Goal: Task Accomplishment & Management: Complete application form

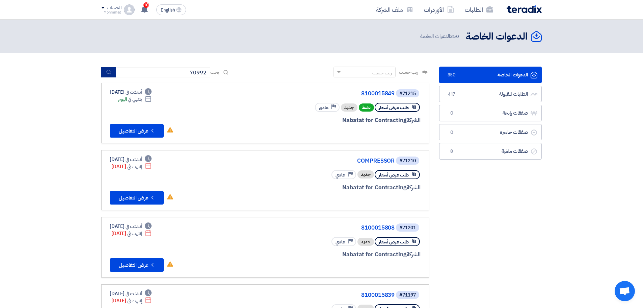
type input "70992"
click at [109, 71] on icon "submit" at bounding box center [108, 71] width 5 height 5
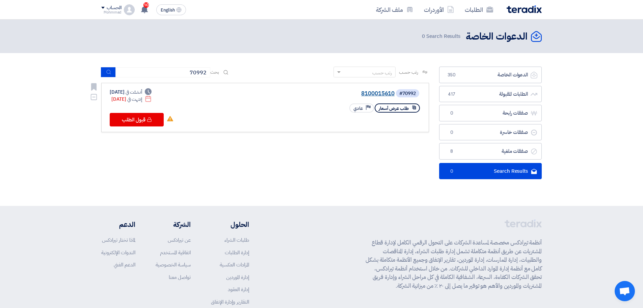
click at [385, 93] on link "8100015610" at bounding box center [327, 94] width 135 height 6
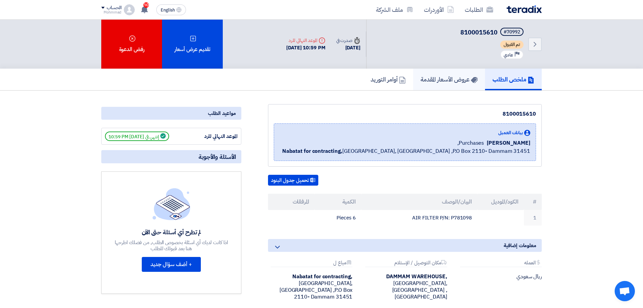
click at [445, 85] on link "عروض الأسعار المقدمة" at bounding box center [449, 80] width 72 height 22
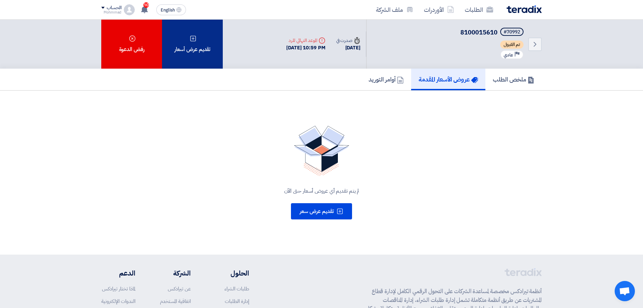
click at [197, 54] on div "تقديم عرض أسعار" at bounding box center [192, 44] width 61 height 49
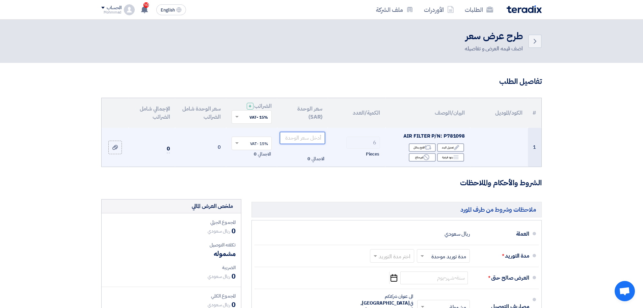
click at [306, 144] on input "number" at bounding box center [303, 138] width 46 height 12
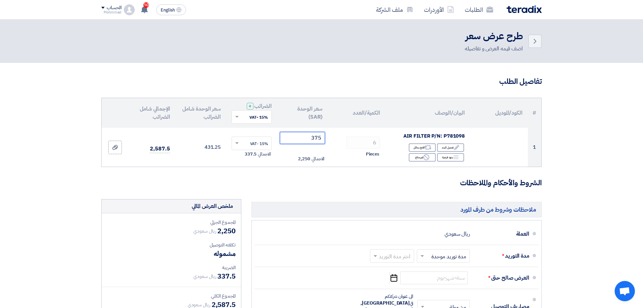
type input "375"
click at [619, 170] on section "تفاصيل الطلب # الكود/الموديل البيان/الوصف الكمية/العدد سعر الوحدة (SAR) الضرائب…" at bounding box center [321, 258] width 643 height 391
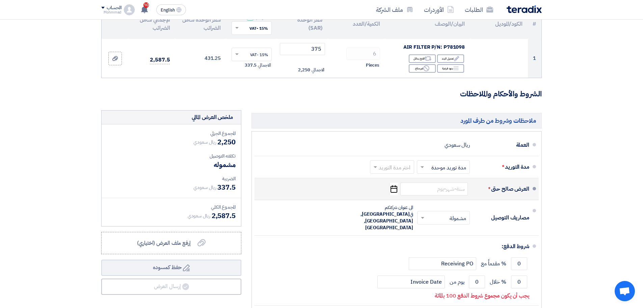
scroll to position [101, 0]
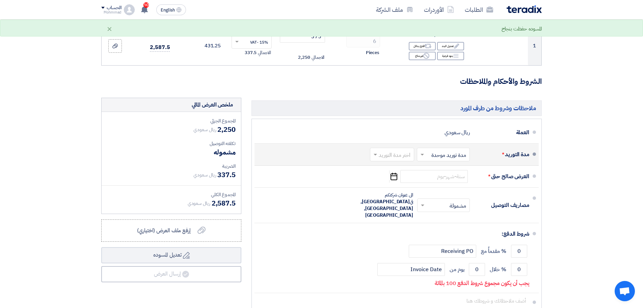
click at [378, 159] on input "text" at bounding box center [390, 155] width 41 height 10
click at [399, 168] on span "(1-2) أيام" at bounding box center [401, 169] width 21 height 8
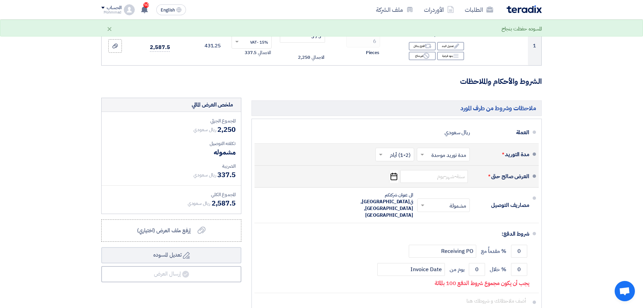
click at [393, 177] on icon "Pick a date" at bounding box center [393, 176] width 9 height 12
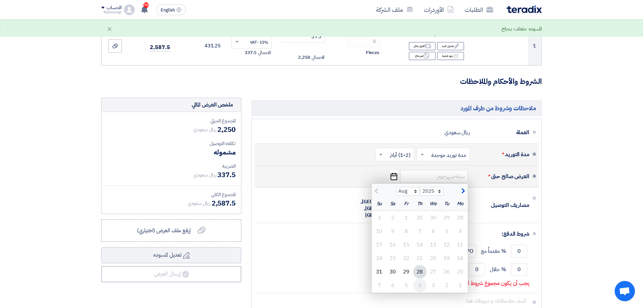
click at [421, 286] on div "4" at bounding box center [420, 285] width 14 height 14
type input "[DATE]"
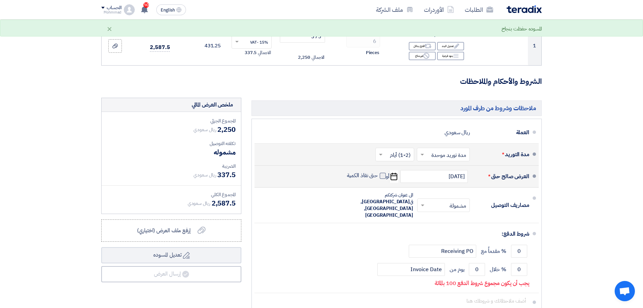
click at [383, 176] on span at bounding box center [383, 176] width 6 height 6
click at [378, 176] on input "حتى نفاذ الكمية" at bounding box center [362, 178] width 32 height 13
checkbox input "true"
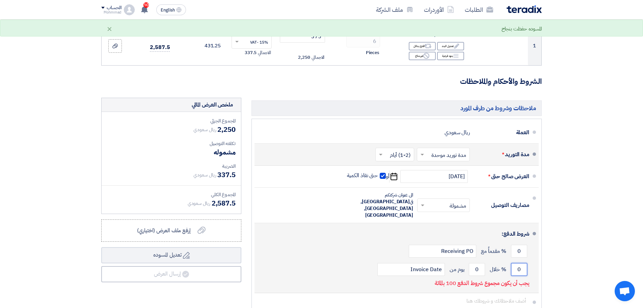
click at [520, 263] on input "0" at bounding box center [519, 269] width 16 height 13
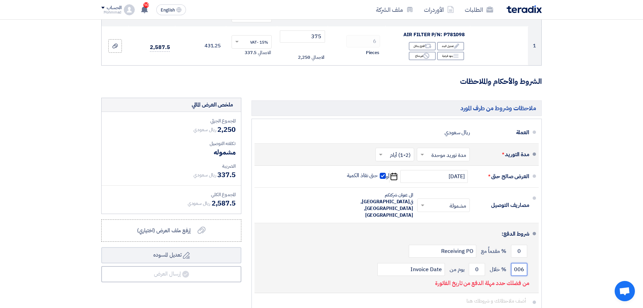
scroll to position [0, -3]
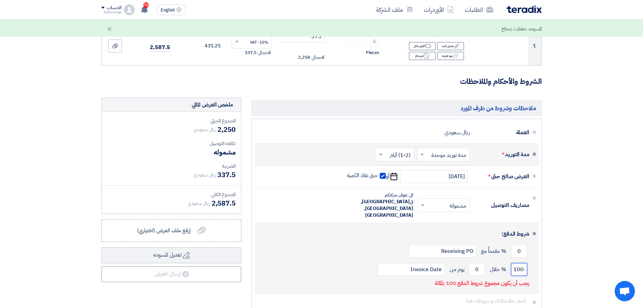
type input "1006"
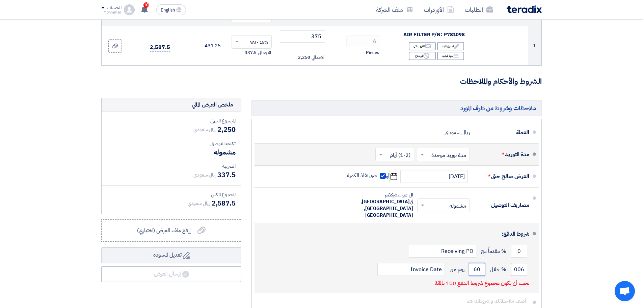
type input "60"
click at [519, 263] on input "1006" at bounding box center [519, 269] width 16 height 13
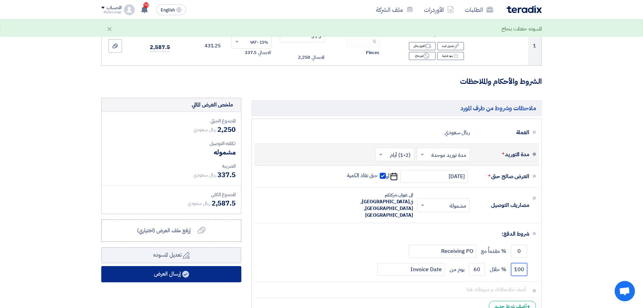
type input "100"
click at [148, 277] on button "إرسال العرض" at bounding box center [171, 274] width 140 height 16
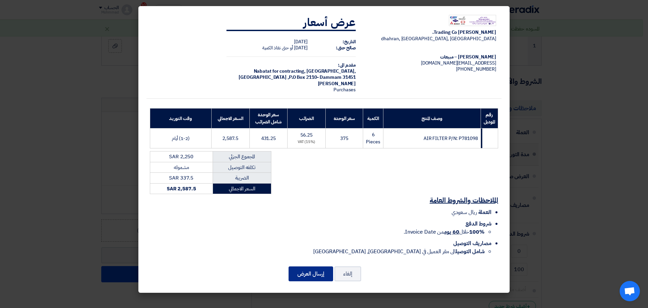
click at [298, 271] on button "إرسال العرض" at bounding box center [311, 273] width 45 height 15
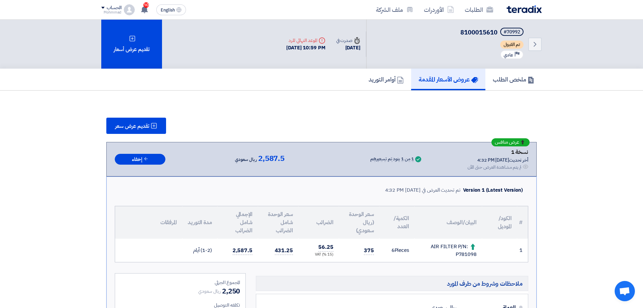
click at [467, 253] on div "AIR FILTER P/N: P781098" at bounding box center [448, 249] width 57 height 15
copy div "P781098"
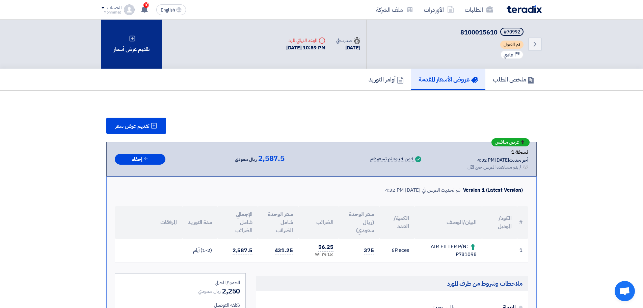
click at [132, 52] on div "تقديم عرض أسعار" at bounding box center [131, 44] width 61 height 49
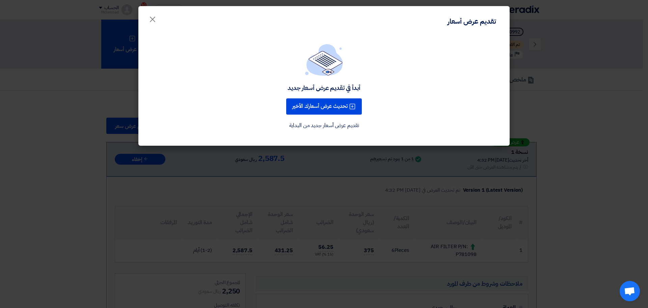
click at [347, 81] on div "أبدأ في تقديم عرض أسعار جديد تحديث عرض أسعارك الأخير تقديم عرض أسعار جديد من ال…" at bounding box center [324, 87] width 355 height 86
click at [331, 105] on button "تحديث عرض أسعارك الأخير" at bounding box center [324, 106] width 76 height 16
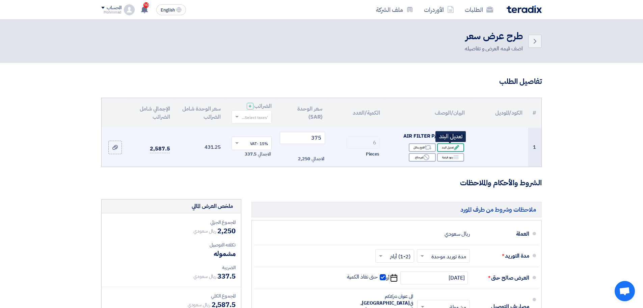
click at [452, 147] on div "Edit تعديل البند" at bounding box center [450, 147] width 27 height 8
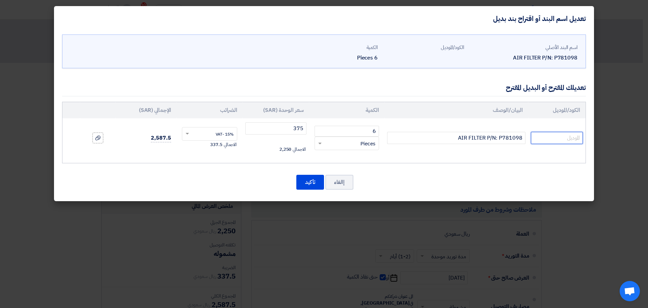
click at [551, 141] on input "text" at bounding box center [557, 138] width 52 height 12
paste input "FOA-1098"
type input "FOA-1098"
click at [305, 184] on button "تأكيد" at bounding box center [311, 182] width 28 height 15
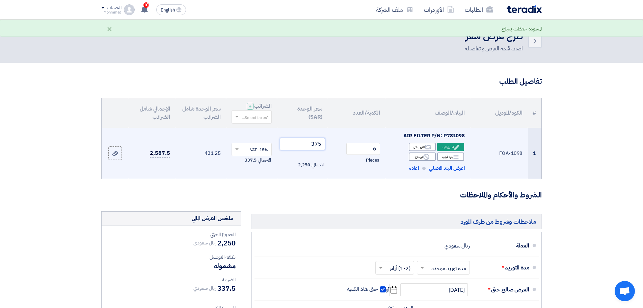
click at [317, 145] on input "375" at bounding box center [303, 144] width 46 height 12
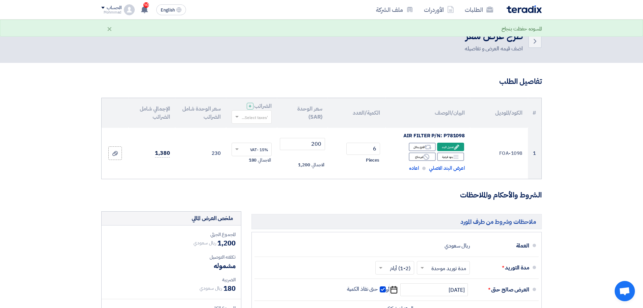
click at [620, 179] on section "تفاصيل الطلب # الكود/الموديل البيان/الوصف الكمية/العدد سعر الوحدة (SAR) الضرائب…" at bounding box center [321, 259] width 643 height 392
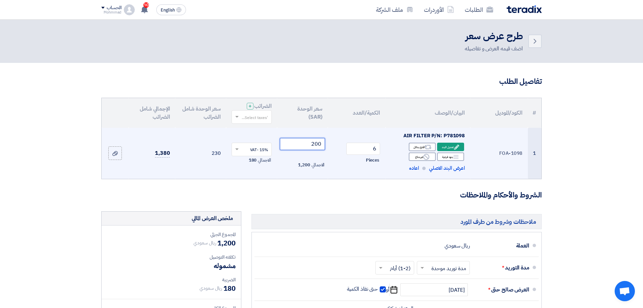
click at [312, 144] on input "200" at bounding box center [303, 144] width 46 height 12
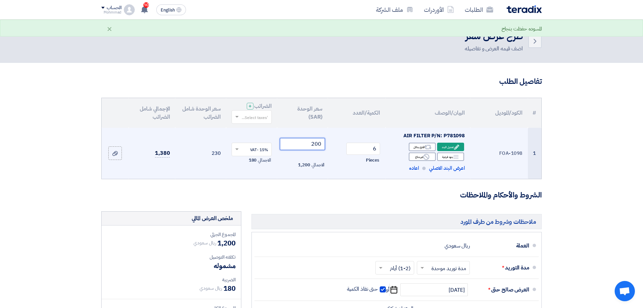
click at [312, 144] on input "200" at bounding box center [303, 144] width 46 height 12
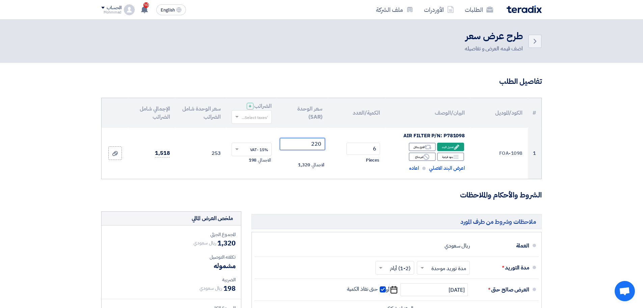
type input "220"
click at [631, 181] on section "تفاصيل الطلب # الكود/الموديل البيان/الوصف الكمية/العدد سعر الوحدة (SAR) الضرائب…" at bounding box center [321, 259] width 643 height 392
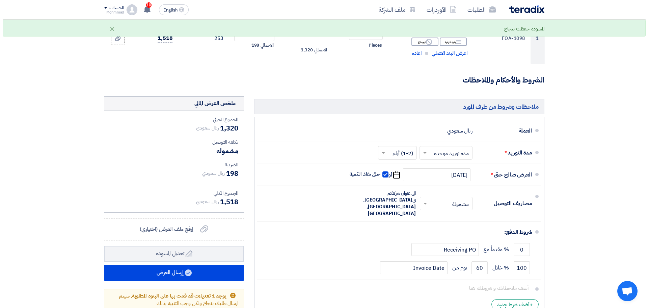
scroll to position [236, 0]
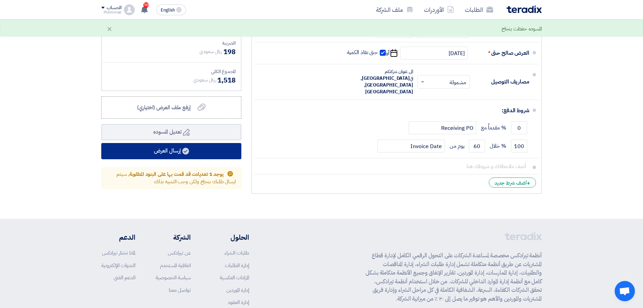
click at [169, 153] on button "إرسال العرض" at bounding box center [171, 151] width 140 height 16
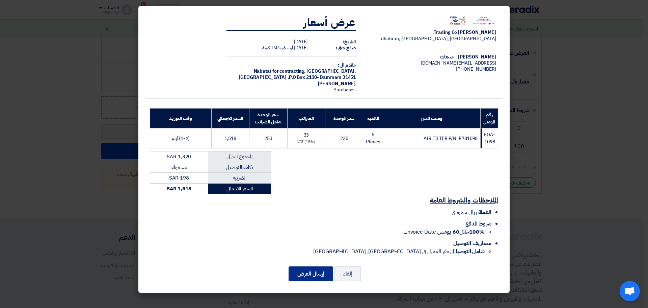
click at [309, 272] on button "إرسال العرض" at bounding box center [311, 273] width 45 height 15
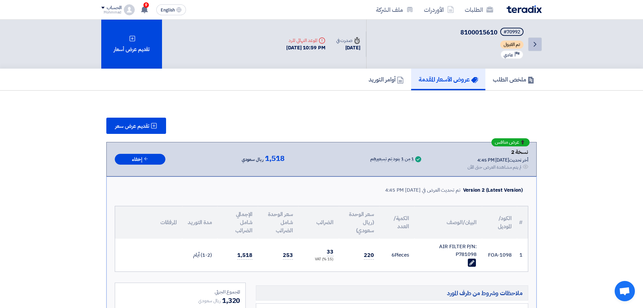
click at [536, 43] on icon "Back" at bounding box center [535, 44] width 8 height 8
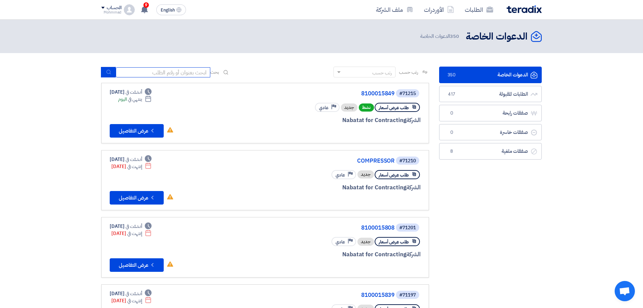
click at [164, 71] on input at bounding box center [163, 72] width 95 height 10
paste input "70992"
type input "70992"
click at [104, 71] on button "submit" at bounding box center [108, 72] width 15 height 10
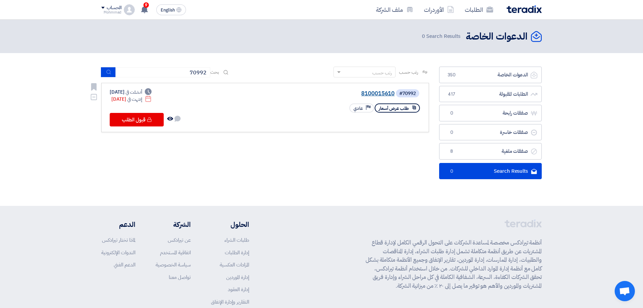
click at [383, 91] on link "8100015610" at bounding box center [327, 94] width 135 height 6
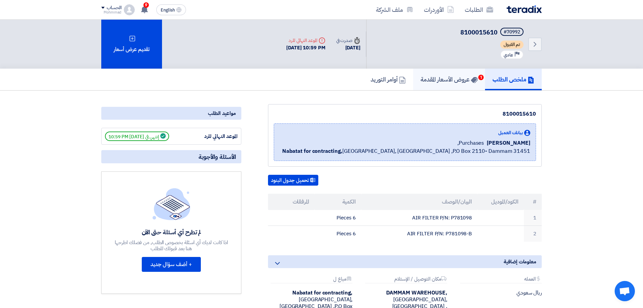
click at [456, 82] on h5 "عروض الأسعار المقدمة 1" at bounding box center [449, 79] width 57 height 8
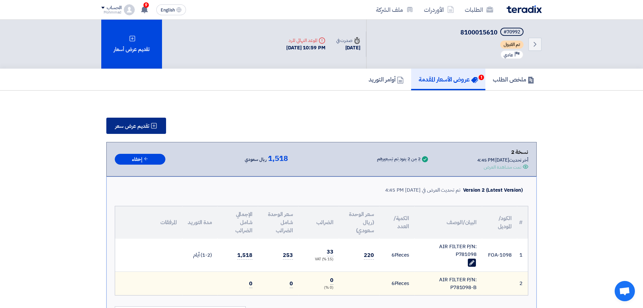
click at [123, 124] on span "تقديم عرض سعر" at bounding box center [132, 125] width 34 height 5
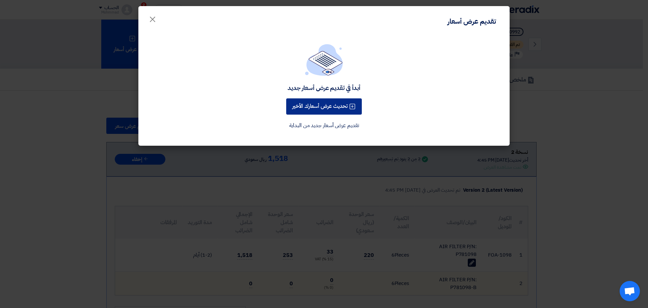
drag, startPoint x: 315, startPoint y: 104, endPoint x: 332, endPoint y: 112, distance: 19.5
click at [315, 104] on button "تحديث عرض أسعارك الأخير" at bounding box center [324, 106] width 76 height 16
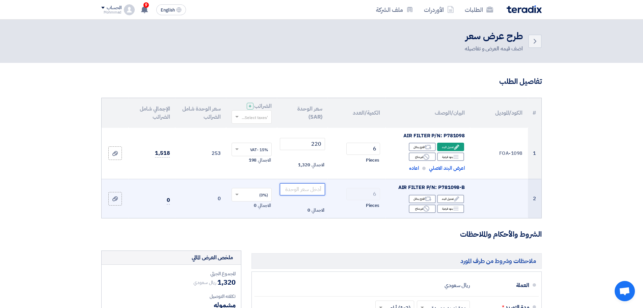
click at [299, 188] on input "number" at bounding box center [303, 189] width 46 height 12
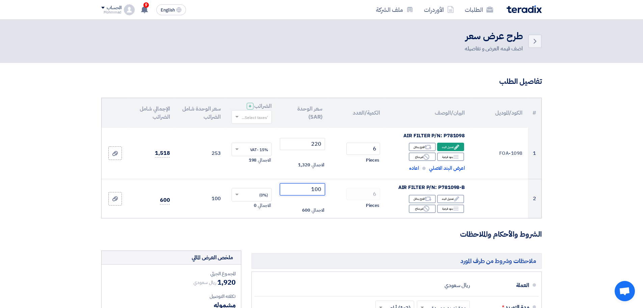
type input "100"
click at [615, 184] on section "تفاصيل الطلب # الكود/الموديل البيان/الوصف الكمية/العدد سعر الوحدة (SAR) الضرائب…" at bounding box center [321, 278] width 643 height 431
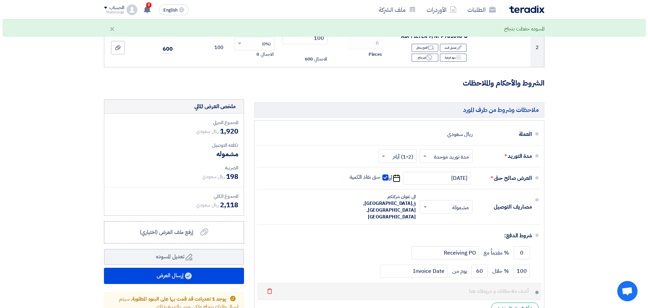
scroll to position [203, 0]
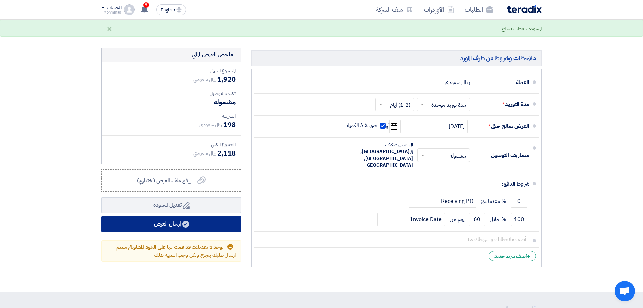
click at [214, 223] on button "إرسال العرض" at bounding box center [171, 224] width 140 height 16
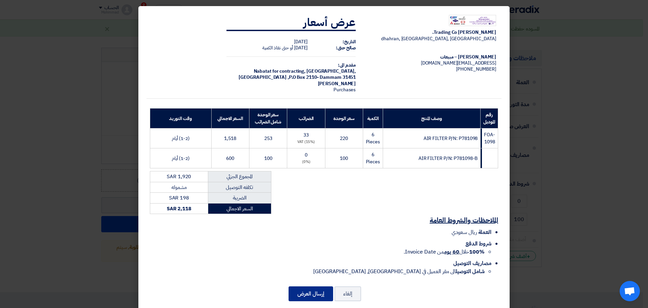
click at [321, 291] on button "إرسال العرض" at bounding box center [311, 293] width 45 height 15
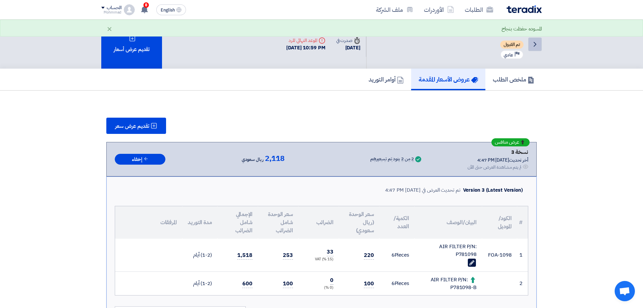
click at [538, 49] on link "Back" at bounding box center [536, 44] width 14 height 14
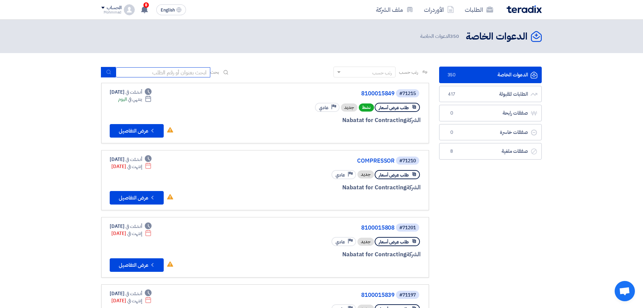
click at [194, 72] on input at bounding box center [163, 72] width 95 height 10
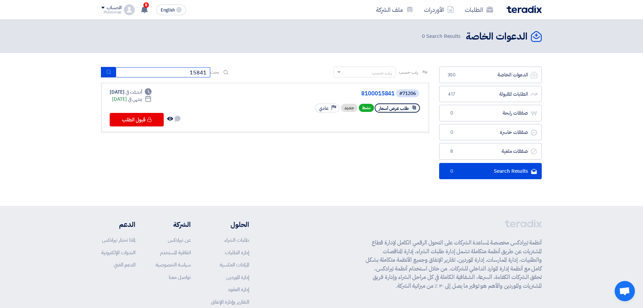
drag, startPoint x: 204, startPoint y: 73, endPoint x: 214, endPoint y: 76, distance: 10.1
click at [214, 76] on div "بحث 15841" at bounding box center [165, 72] width 129 height 10
type input "15849"
click at [385, 94] on link "8100015849" at bounding box center [327, 94] width 135 height 6
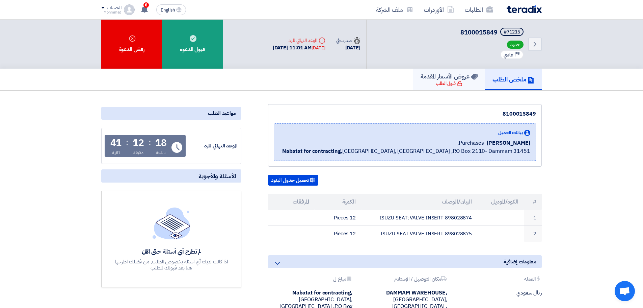
click at [439, 81] on div "قبول الطلب" at bounding box center [449, 83] width 27 height 7
click at [442, 79] on h5 "عروض الأسعار المقدمة" at bounding box center [449, 76] width 57 height 8
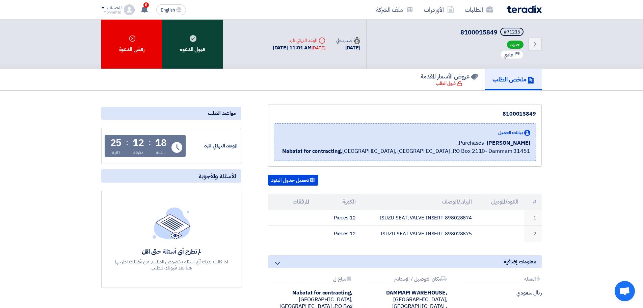
click at [201, 46] on div "قبول الدعوه" at bounding box center [192, 44] width 61 height 49
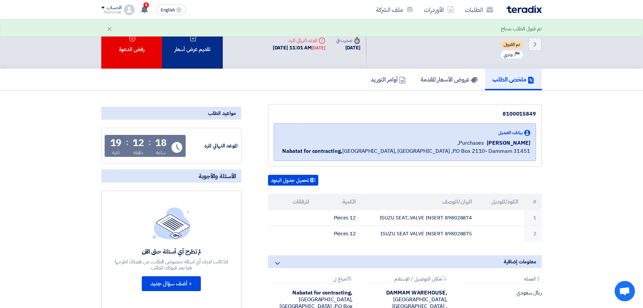
click at [201, 50] on div "تقديم عرض أسعار" at bounding box center [192, 44] width 61 height 49
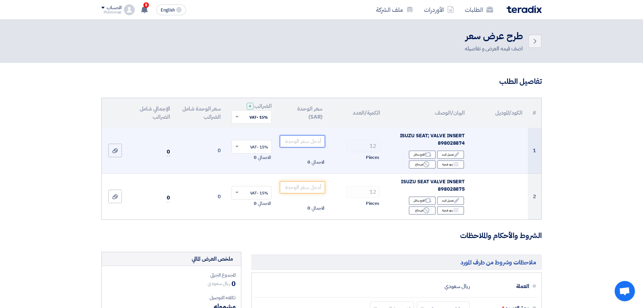
click at [302, 142] on input "number" at bounding box center [303, 141] width 46 height 12
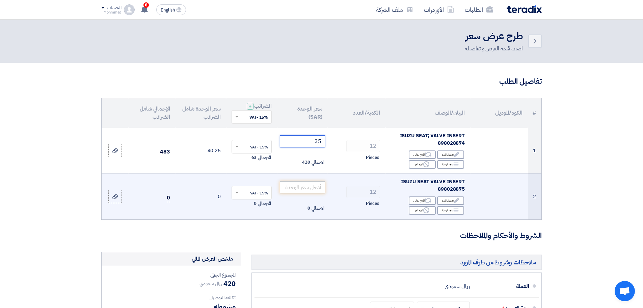
type input "35"
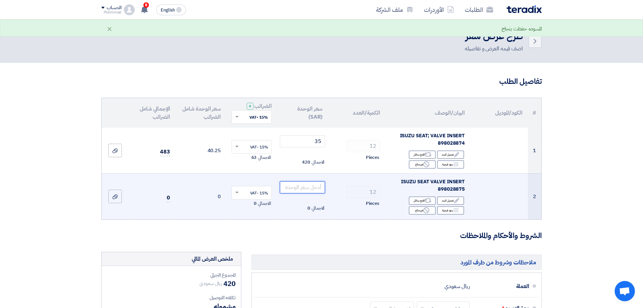
click at [311, 190] on input "number" at bounding box center [303, 187] width 46 height 12
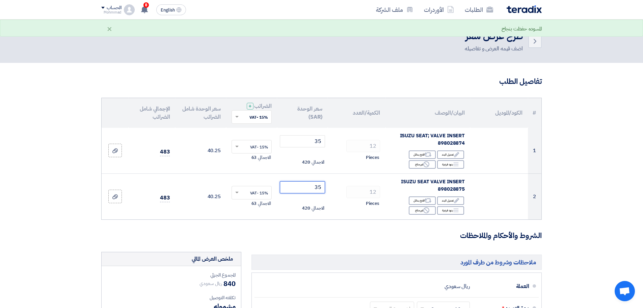
type input "35"
click at [609, 194] on section "تفاصيل الطلب # الكود/الموديل البيان/الوصف الكمية/العدد سعر الوحدة (SAR) الضرائب…" at bounding box center [321, 285] width 643 height 444
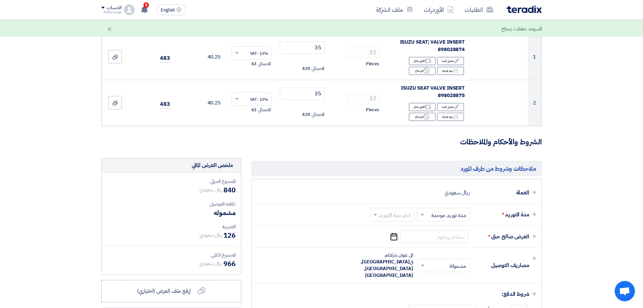
scroll to position [135, 0]
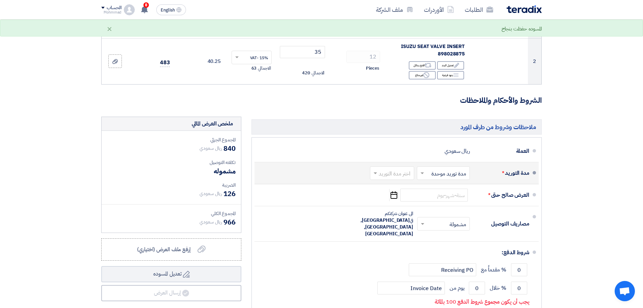
click at [378, 177] on input "text" at bounding box center [390, 174] width 41 height 10
click at [394, 187] on span "(1-2) أيام" at bounding box center [401, 187] width 21 height 8
click at [393, 197] on icon "Pick a date" at bounding box center [393, 195] width 9 height 12
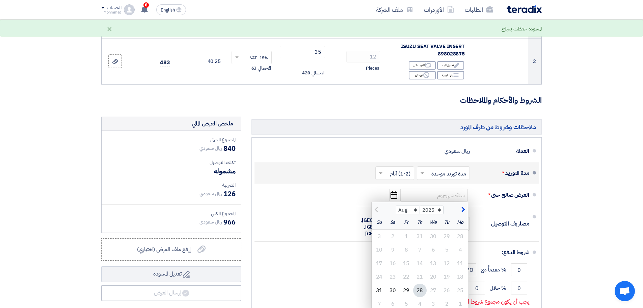
click at [421, 302] on div "4" at bounding box center [420, 304] width 14 height 14
type input "[DATE]"
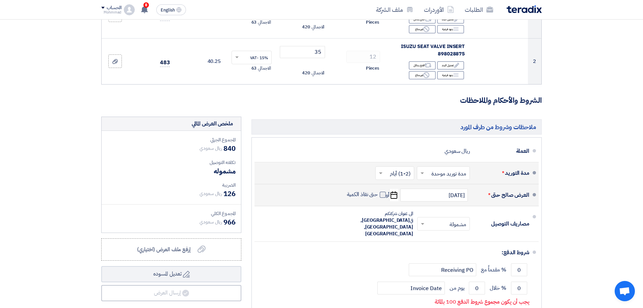
click at [381, 195] on span at bounding box center [383, 194] width 6 height 6
click at [378, 195] on input "حتى نفاذ الكمية" at bounding box center [362, 197] width 32 height 13
checkbox input "true"
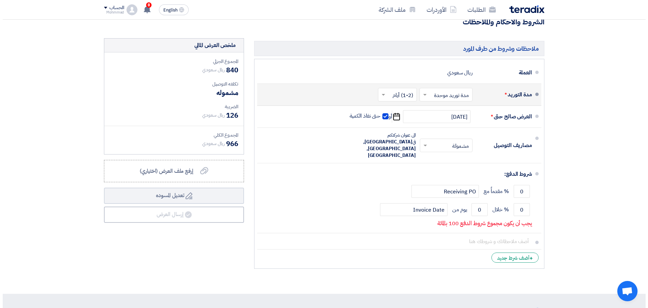
scroll to position [236, 0]
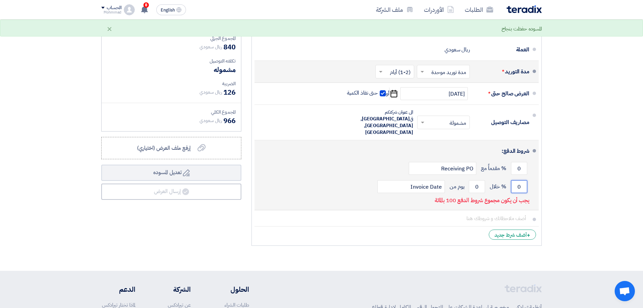
click at [520, 180] on input "0" at bounding box center [519, 186] width 16 height 13
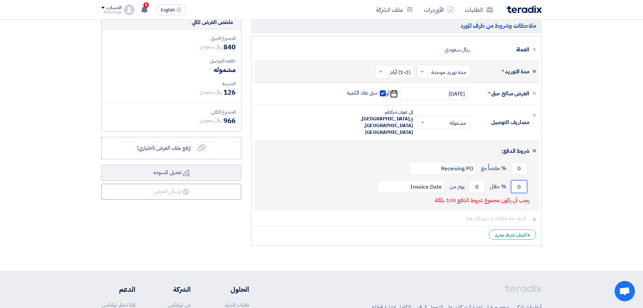
click at [520, 180] on input "0" at bounding box center [519, 186] width 16 height 13
type input "100"
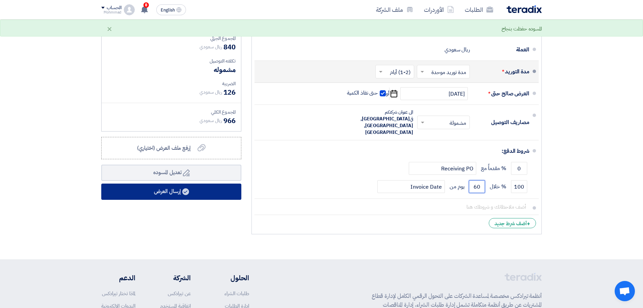
type input "60"
click at [170, 191] on button "إرسال العرض" at bounding box center [171, 191] width 140 height 16
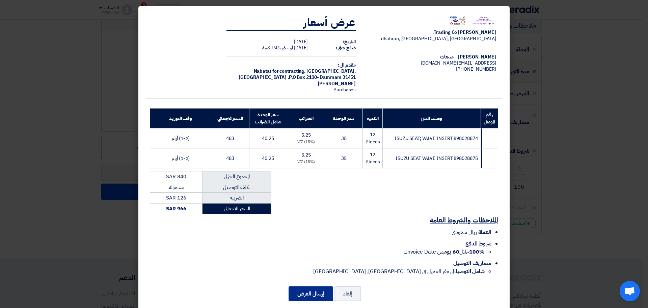
click at [320, 294] on button "إرسال العرض" at bounding box center [311, 293] width 45 height 15
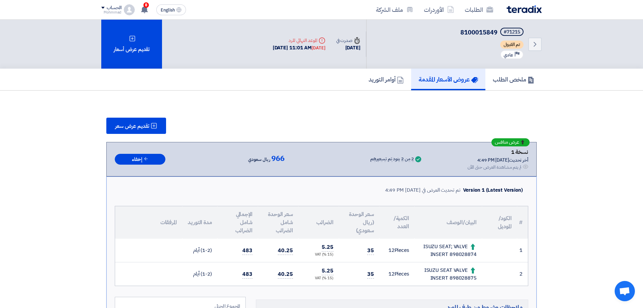
click at [526, 47] on div "Back #71215 8100015849 تم القبول Priority عادي" at bounding box center [454, 44] width 176 height 49
click at [534, 42] on icon "Back" at bounding box center [535, 44] width 8 height 8
